Goal: Transaction & Acquisition: Purchase product/service

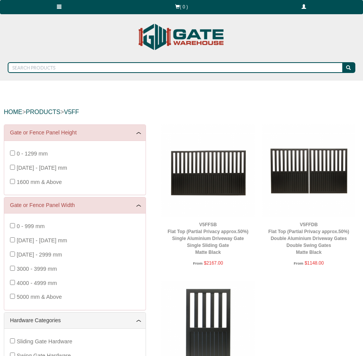
click at [294, 182] on img at bounding box center [308, 171] width 93 height 93
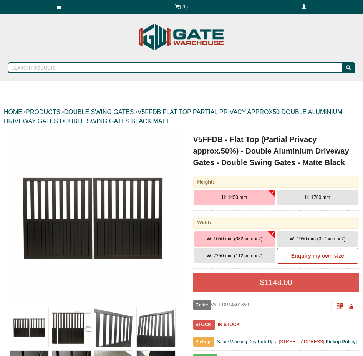
click at [69, 241] on img at bounding box center [92, 218] width 169 height 169
